Goal: Task Accomplishment & Management: Complete application form

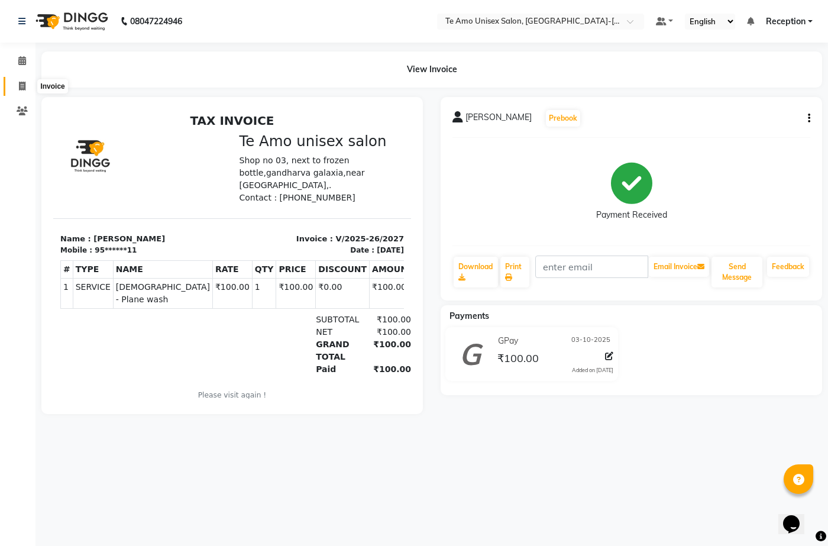
click at [17, 80] on span at bounding box center [22, 87] width 21 height 14
select select "service"
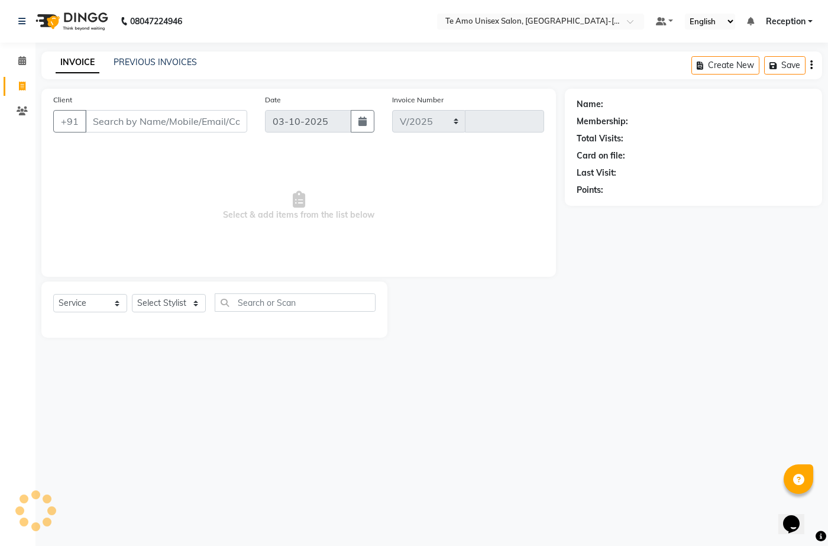
select select "7836"
type input "2028"
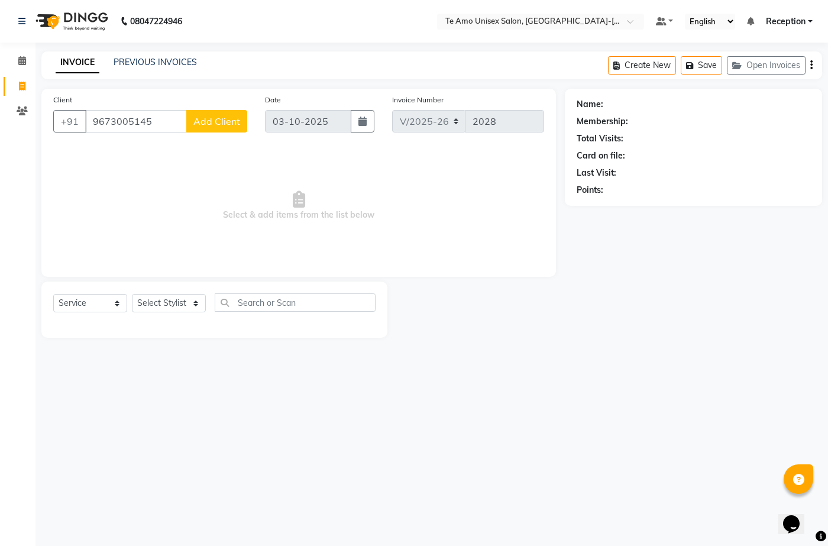
type input "9673005145"
click at [223, 116] on span "Add Client" at bounding box center [216, 121] width 47 height 12
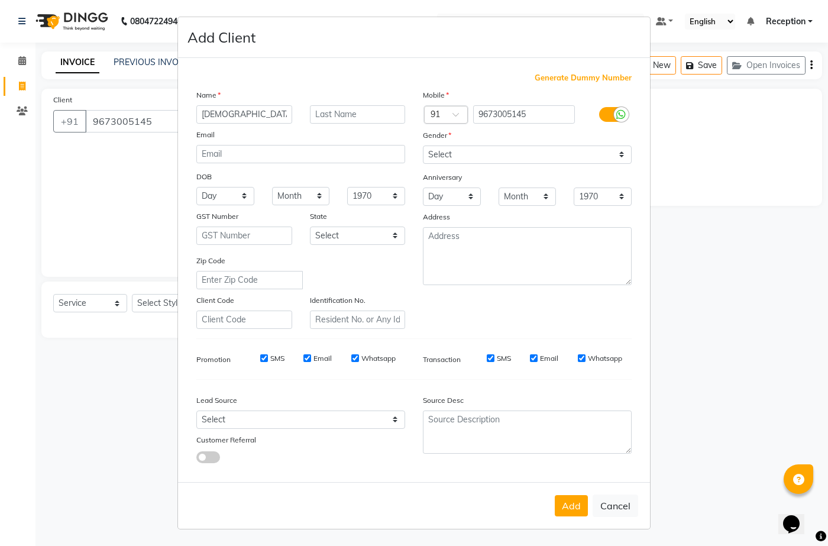
type input "[DEMOGRAPHIC_DATA]"
click at [344, 115] on input "text" at bounding box center [358, 114] width 96 height 18
type input "k"
click at [538, 154] on select "Select [DEMOGRAPHIC_DATA] [DEMOGRAPHIC_DATA] Other Prefer Not To Say" at bounding box center [527, 155] width 209 height 18
select select "[DEMOGRAPHIC_DATA]"
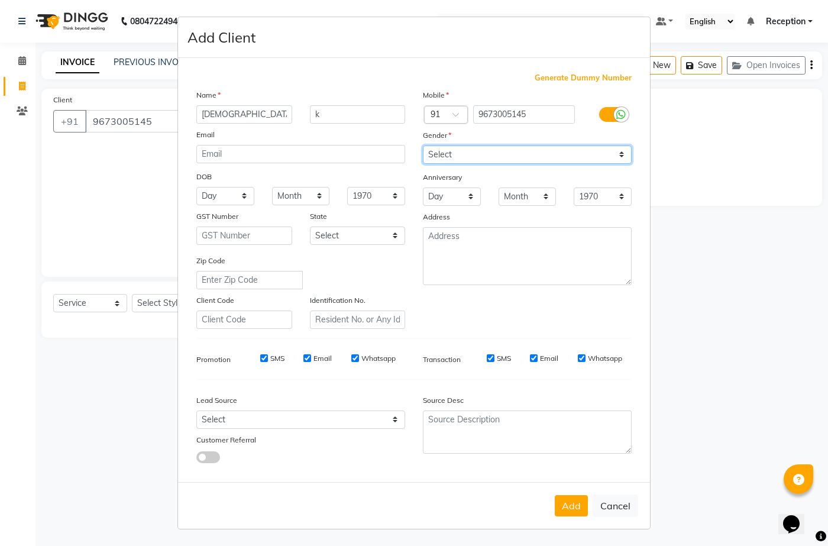
click at [423, 146] on select "Select [DEMOGRAPHIC_DATA] [DEMOGRAPHIC_DATA] Other Prefer Not To Say" at bounding box center [527, 155] width 209 height 18
click at [578, 502] on button "Add" at bounding box center [571, 505] width 33 height 21
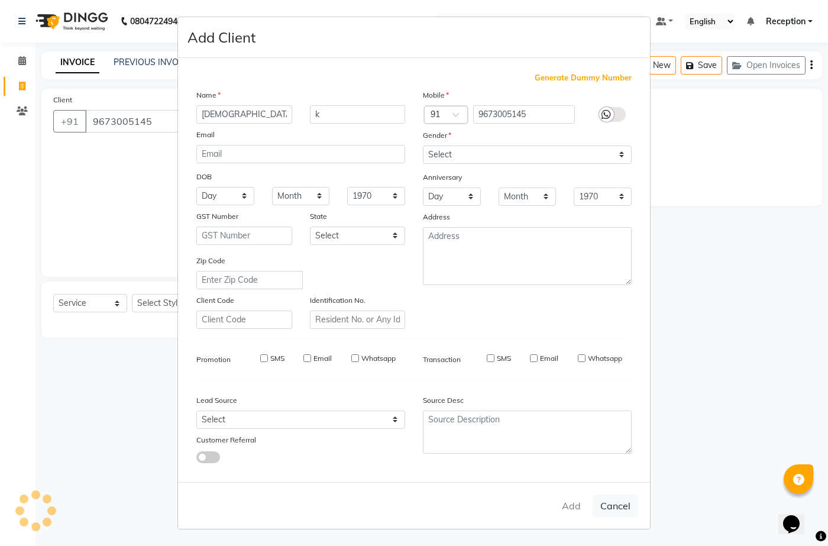
type input "96******45"
select select
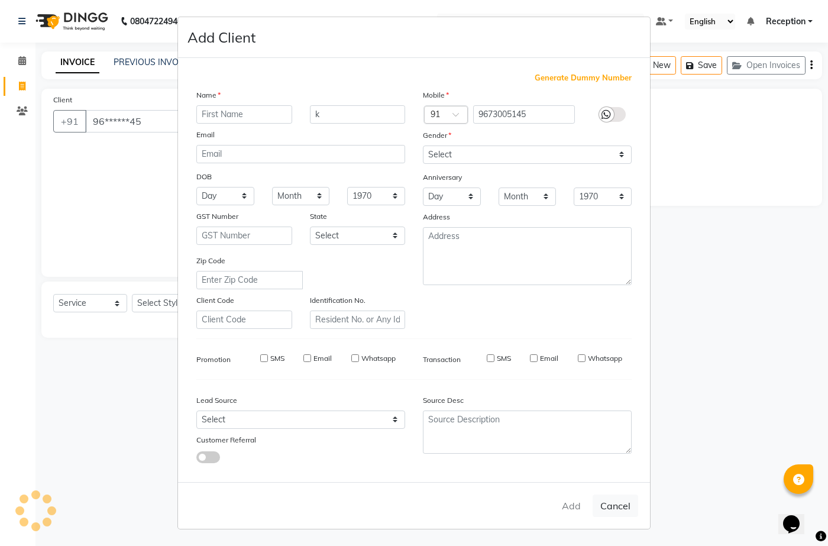
select select
checkbox input "false"
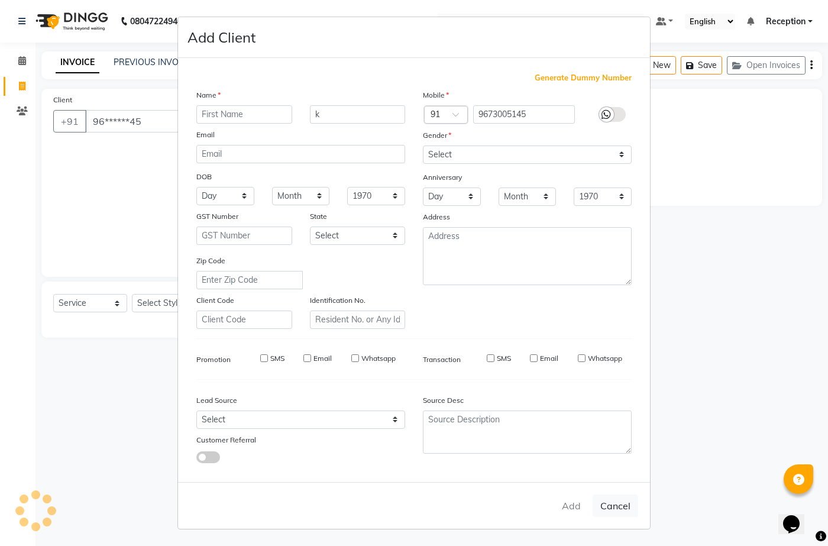
checkbox input "false"
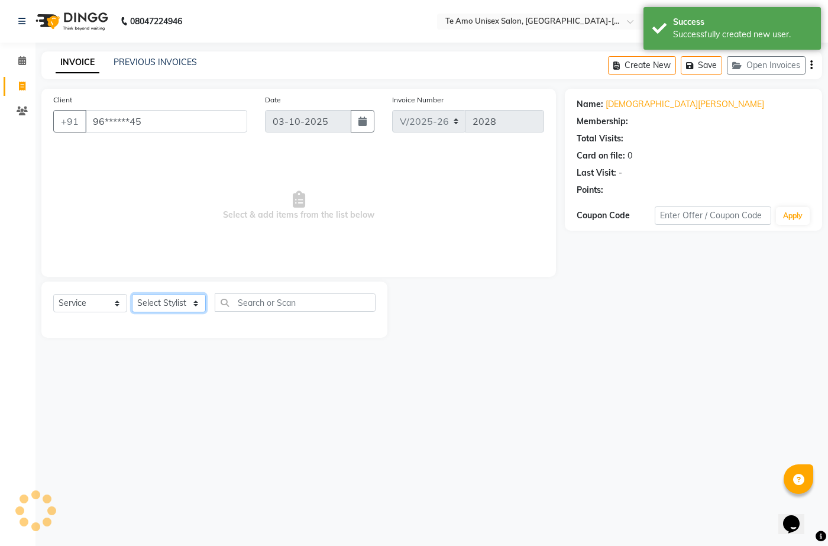
click at [191, 303] on select "Select Stylist [PERSON_NAME] Manager Ravindra Reception [PERSON_NAME]" at bounding box center [169, 303] width 74 height 18
select select "70301"
click at [132, 294] on select "Select Stylist [PERSON_NAME] Manager Ravindra Reception [PERSON_NAME]" at bounding box center [169, 303] width 74 height 18
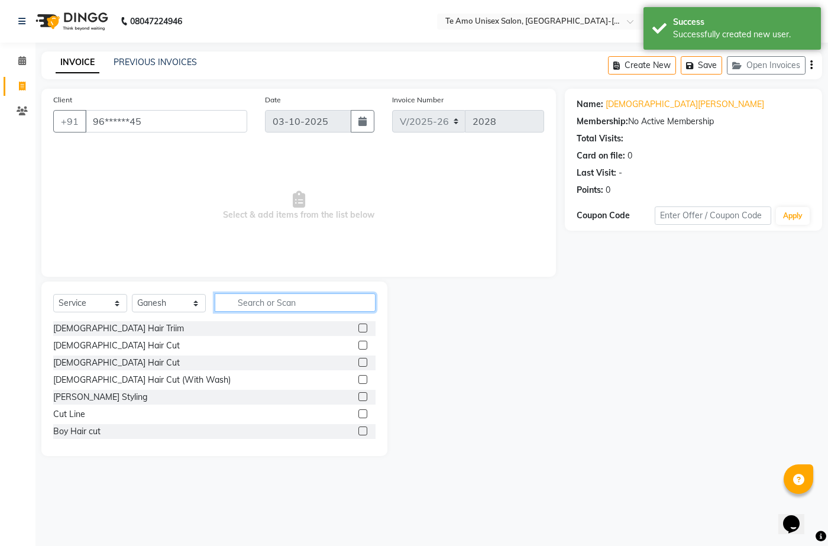
click at [248, 298] on input "text" at bounding box center [295, 302] width 161 height 18
click at [64, 393] on div "[PERSON_NAME] Styling" at bounding box center [100, 397] width 94 height 12
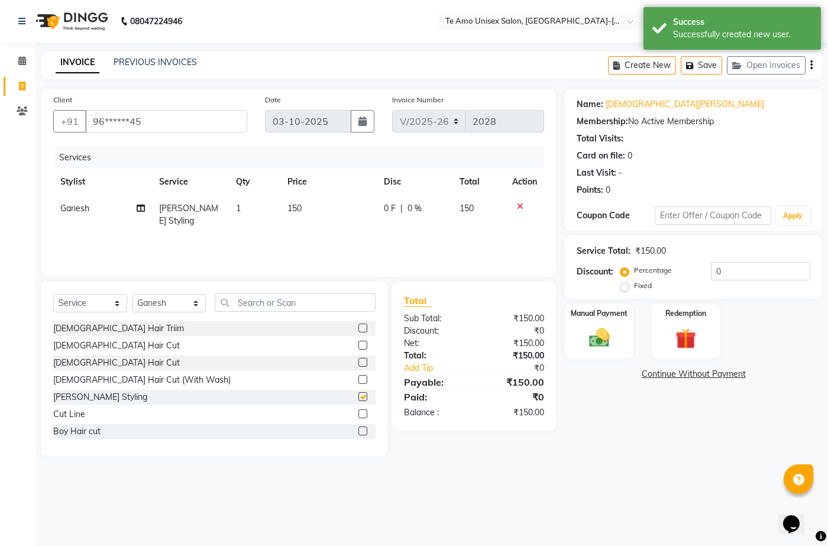
checkbox input "false"
click at [608, 339] on img at bounding box center [599, 337] width 35 height 25
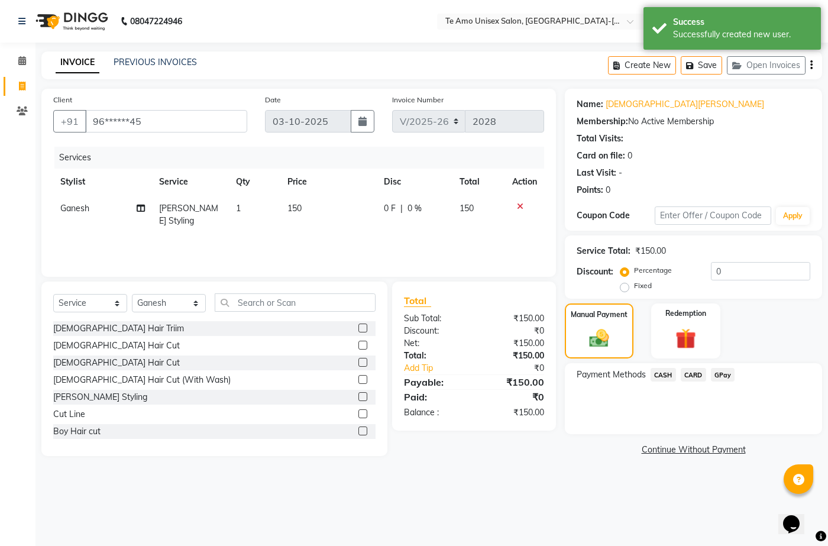
click at [722, 375] on span "GPay" at bounding box center [723, 375] width 24 height 14
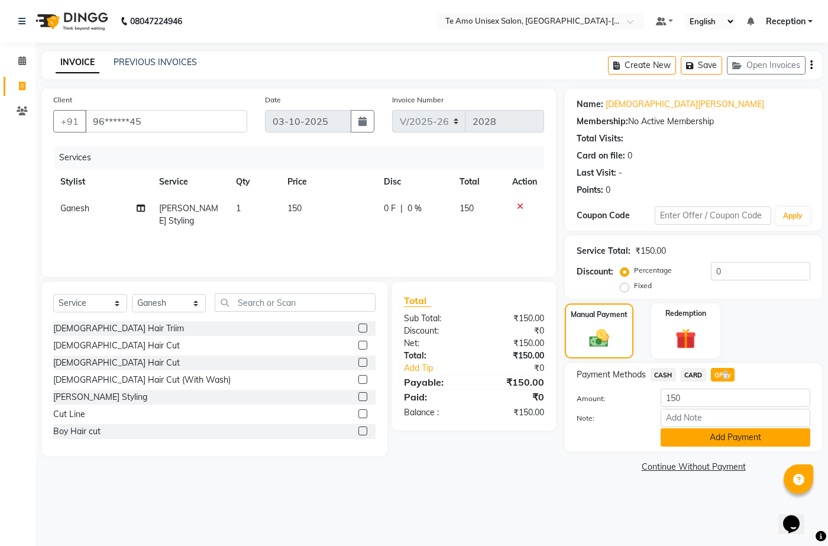
click at [731, 441] on button "Add Payment" at bounding box center [736, 437] width 150 height 18
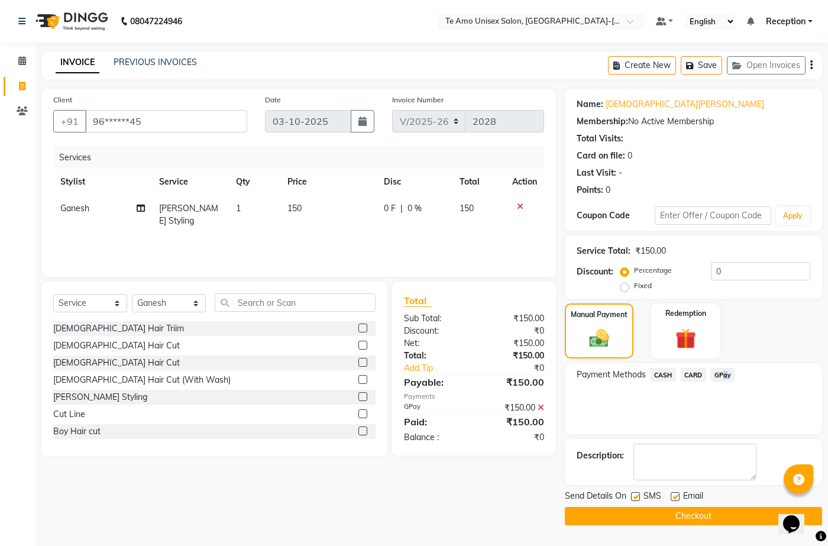
click at [722, 515] on button "Checkout" at bounding box center [693, 516] width 257 height 18
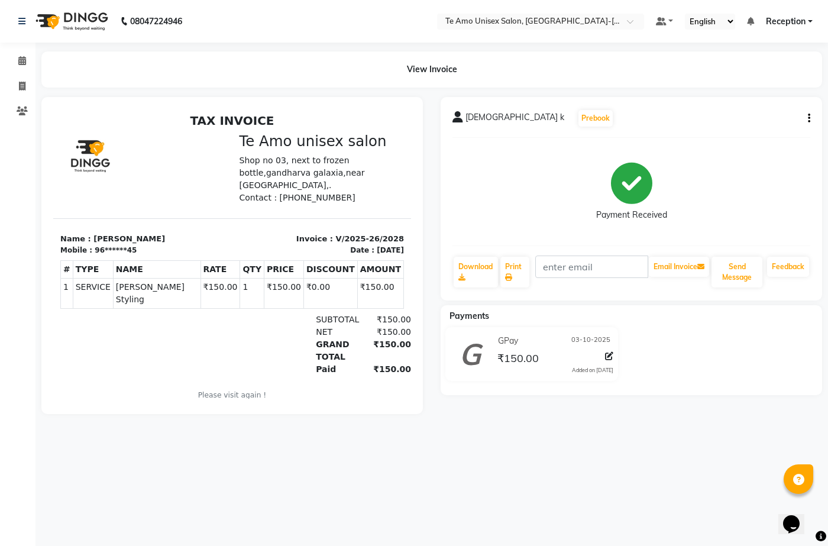
drag, startPoint x: 703, startPoint y: 509, endPoint x: 670, endPoint y: 536, distance: 42.1
click at [702, 511] on div "08047224946 Select Location × Te Amo Unisex Salon, Amanora-magarpatta Default P…" at bounding box center [414, 273] width 828 height 546
drag, startPoint x: 471, startPoint y: 158, endPoint x: 485, endPoint y: 173, distance: 20.5
click at [485, 173] on div "Payment Received" at bounding box center [632, 191] width 358 height 89
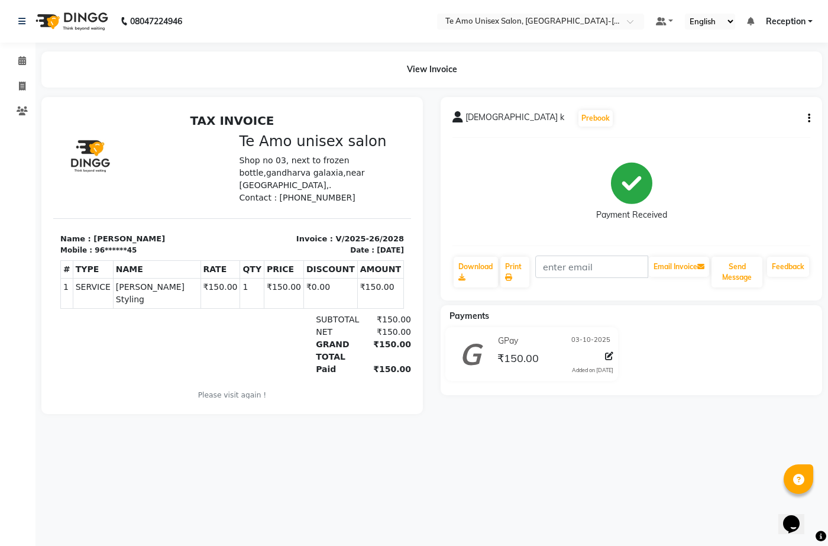
click at [485, 173] on div "Payment Received" at bounding box center [632, 191] width 358 height 89
